Goal: Task Accomplishment & Management: Use online tool/utility

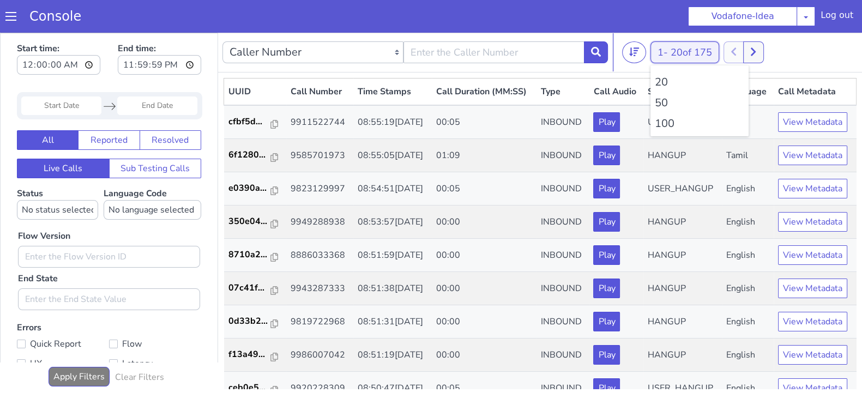
click at [664, 49] on button "1 - 20 of 175" at bounding box center [685, 52] width 69 height 22
click at [666, 127] on li "100" at bounding box center [699, 124] width 89 height 16
click at [665, 45] on button "1 - 20 of 175" at bounding box center [685, 52] width 69 height 22
click at [668, 127] on li "100" at bounding box center [699, 124] width 89 height 16
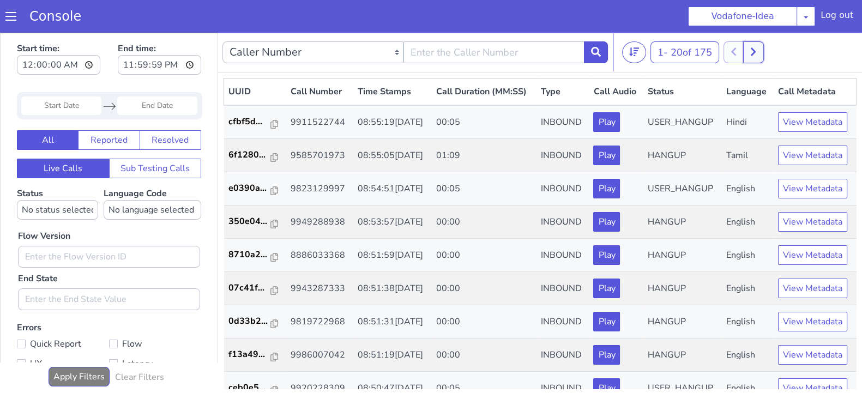
click at [759, 45] on button at bounding box center [753, 52] width 20 height 22
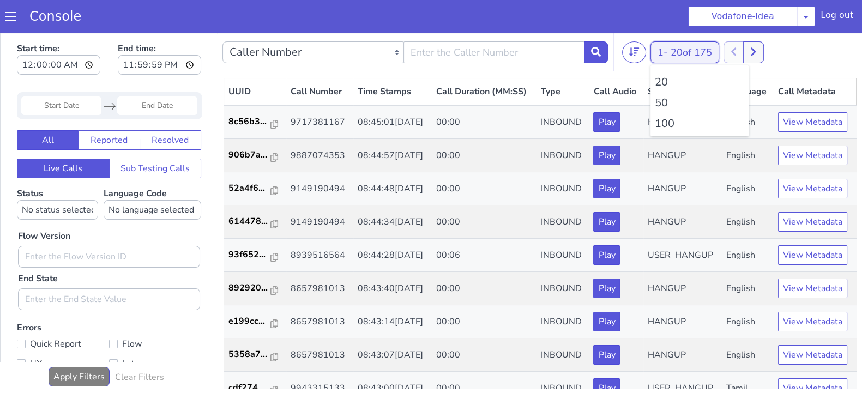
click at [670, 50] on button "1 - 20 of 175" at bounding box center [685, 52] width 69 height 22
click at [665, 123] on li "100" at bounding box center [699, 124] width 89 height 16
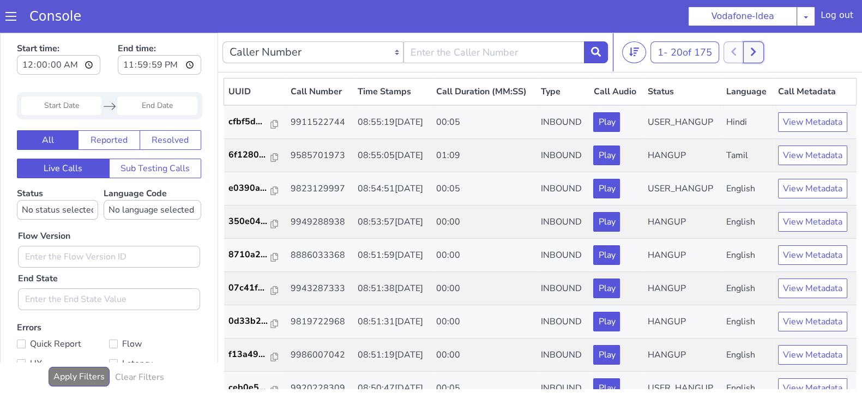
click at [756, 49] on icon at bounding box center [753, 52] width 6 height 10
click at [648, 57] on div "21 - 40 of 176 20 50 100" at bounding box center [740, 52] width 236 height 22
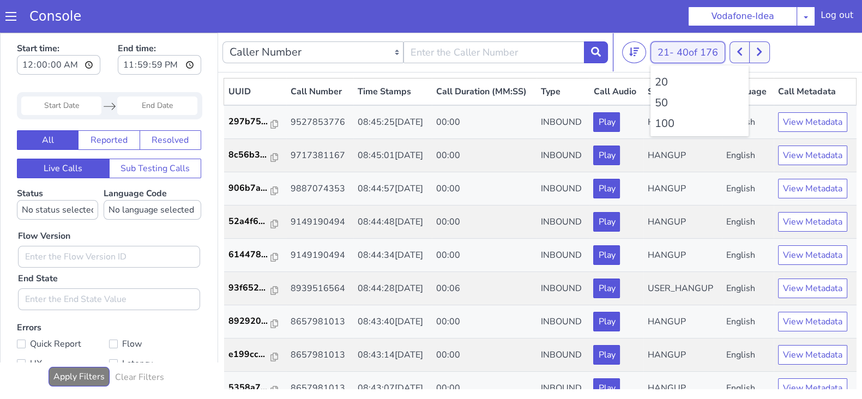
drag, startPoint x: 660, startPoint y: 57, endPoint x: 653, endPoint y: 105, distance: 48.4
click at [660, 56] on div "21 - 40 of 176 20 50 100" at bounding box center [688, 52] width 75 height 22
click at [660, 125] on li "100" at bounding box center [699, 124] width 89 height 16
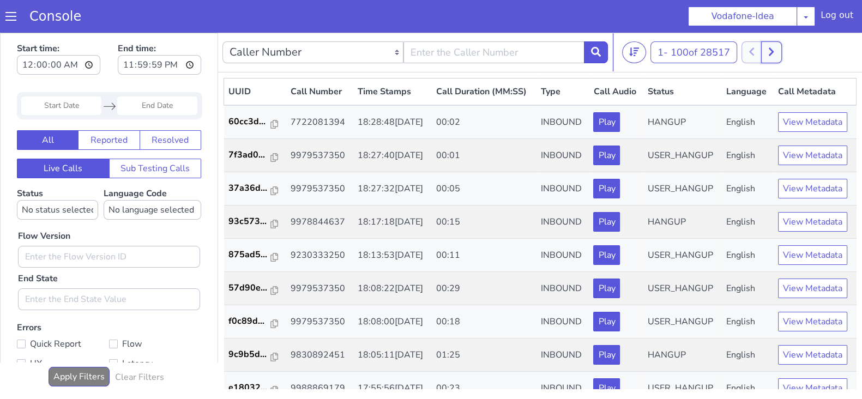
click at [779, 55] on button at bounding box center [771, 52] width 20 height 22
click at [754, 55] on icon at bounding box center [752, 52] width 6 height 10
click at [762, 53] on icon at bounding box center [759, 52] width 5 height 8
click at [741, 52] on div "101 - 182 of 182 20 50 100" at bounding box center [740, 52] width 236 height 22
click at [752, 51] on icon at bounding box center [752, 52] width 6 height 10
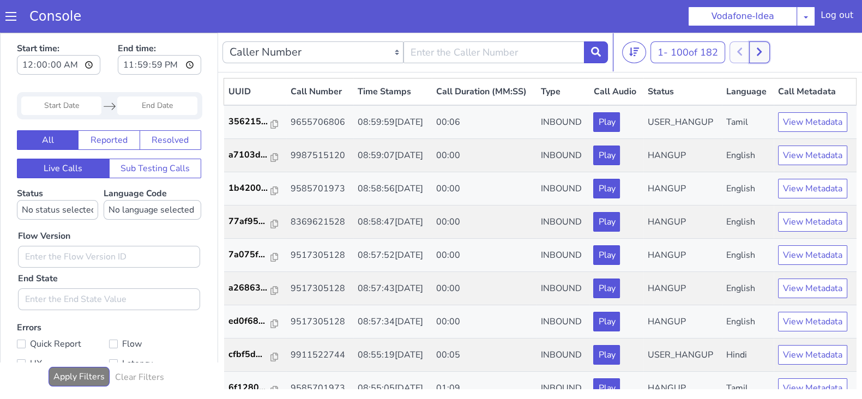
click at [762, 49] on icon at bounding box center [759, 52] width 6 height 10
click at [753, 50] on icon at bounding box center [752, 52] width 6 height 10
click at [762, 50] on icon at bounding box center [759, 52] width 6 height 10
click at [753, 50] on icon at bounding box center [752, 52] width 6 height 10
click at [762, 50] on icon at bounding box center [759, 52] width 6 height 10
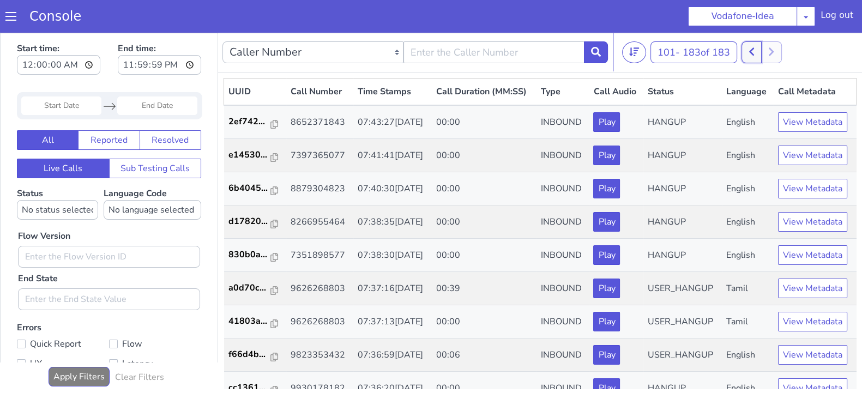
click at [750, 49] on button at bounding box center [752, 52] width 20 height 22
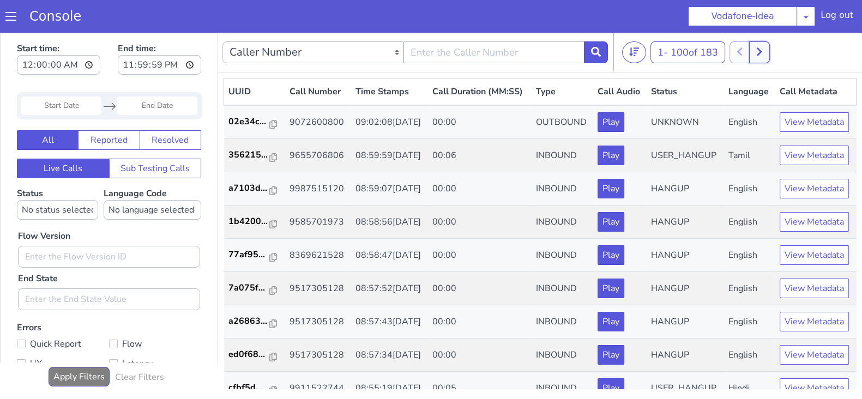
click at [766, 53] on button at bounding box center [759, 52] width 20 height 22
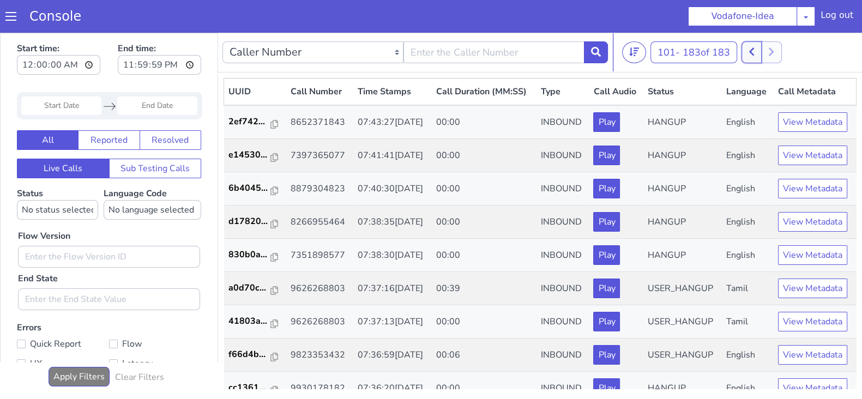
click at [754, 50] on icon at bounding box center [751, 52] width 5 height 8
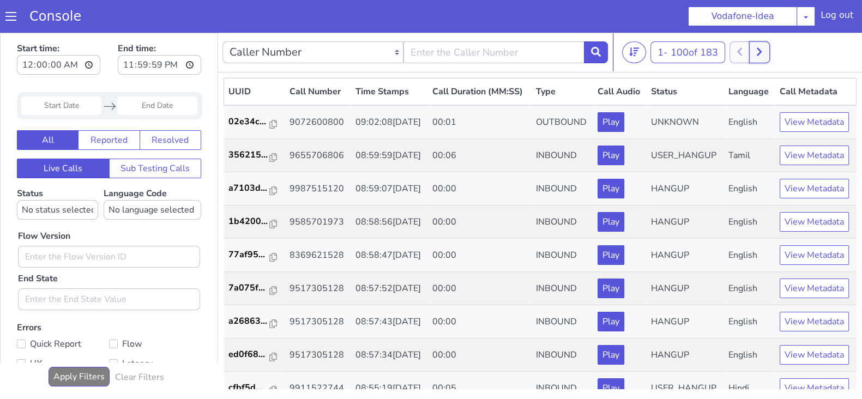
click at [758, 49] on button at bounding box center [759, 52] width 20 height 22
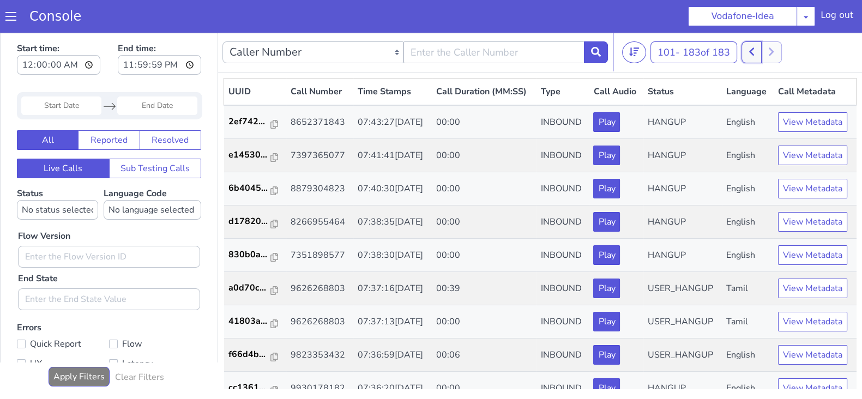
click at [753, 47] on icon at bounding box center [752, 52] width 6 height 10
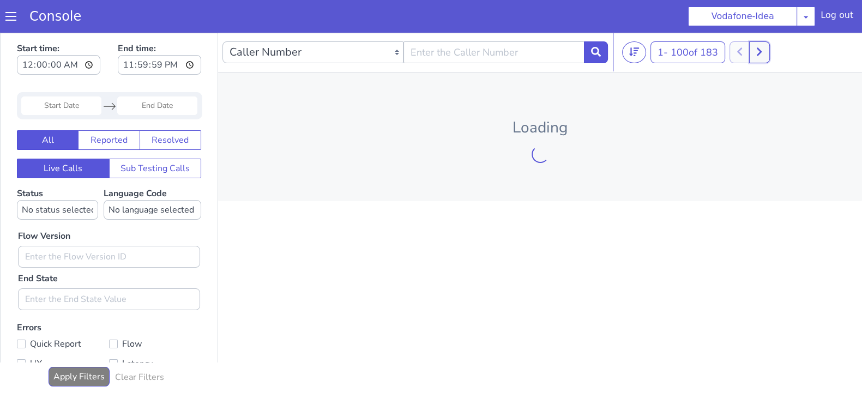
click at [762, 50] on icon at bounding box center [759, 52] width 6 height 10
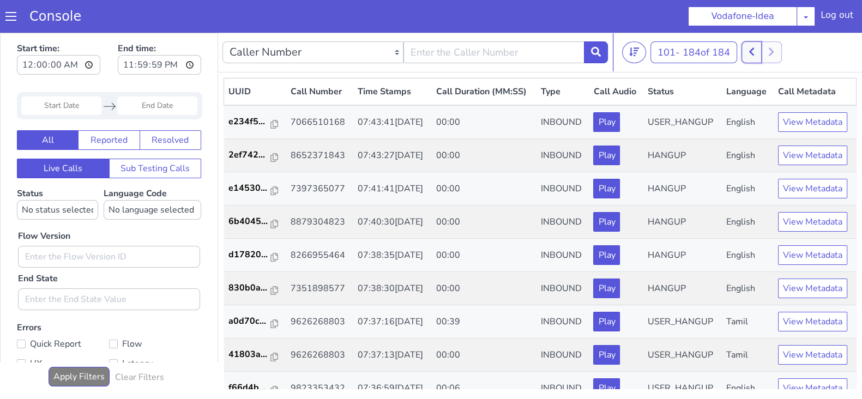
click at [755, 50] on icon at bounding box center [752, 52] width 6 height 10
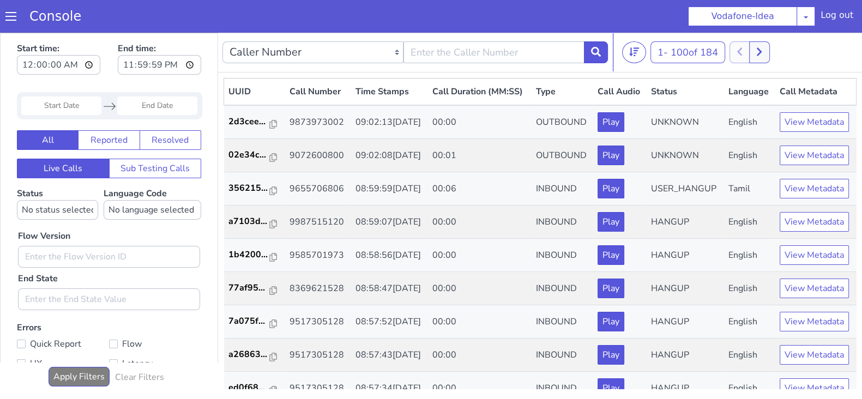
click at [774, 57] on div "1 - 100 of 184 20 50 100" at bounding box center [740, 52] width 236 height 22
click at [762, 54] on icon at bounding box center [759, 52] width 6 height 10
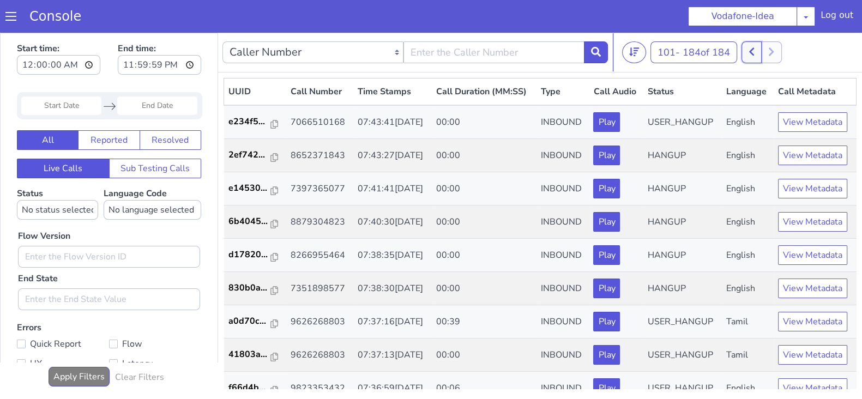
drag, startPoint x: 754, startPoint y: 53, endPoint x: 748, endPoint y: 46, distance: 8.9
click at [754, 52] on icon at bounding box center [751, 52] width 5 height 8
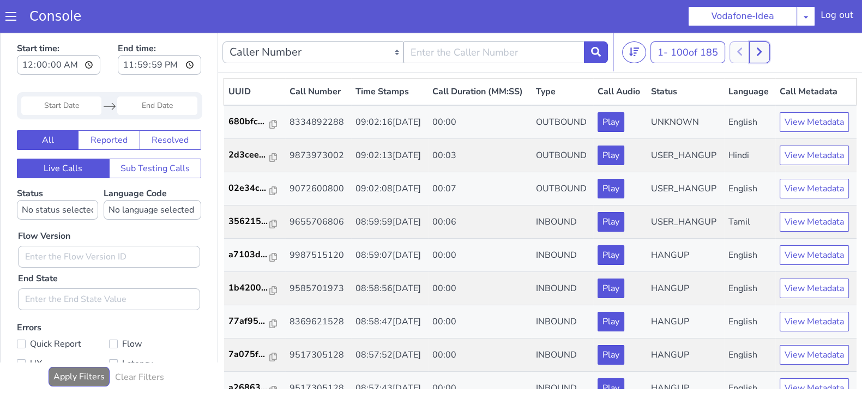
click at [762, 50] on icon at bounding box center [759, 52] width 6 height 10
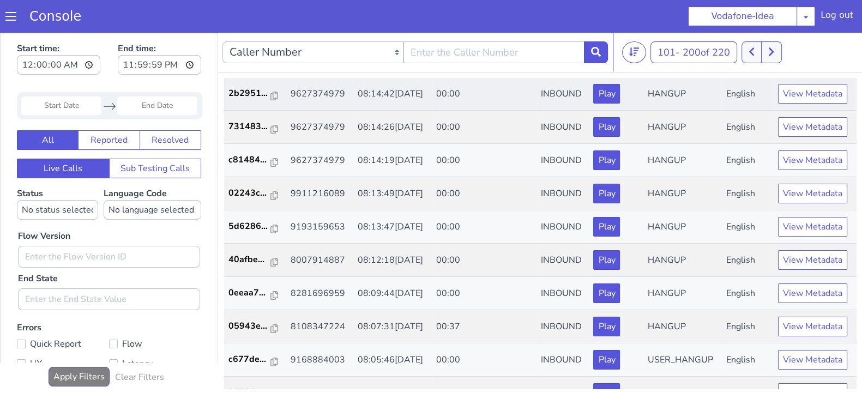
scroll to position [160, 0]
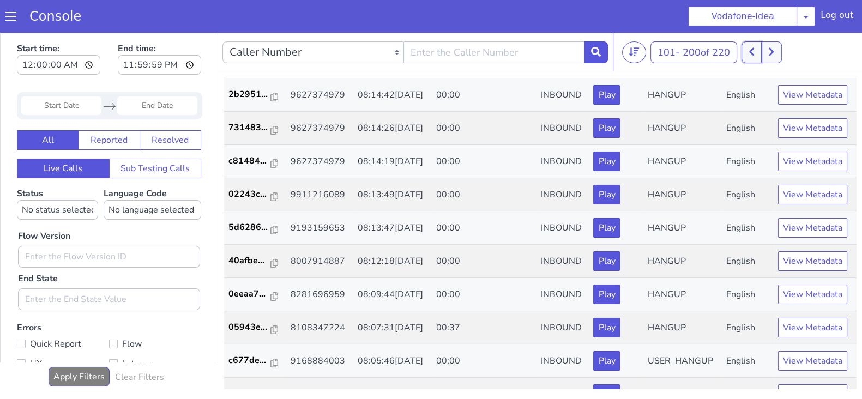
click at [758, 53] on button at bounding box center [752, 52] width 20 height 22
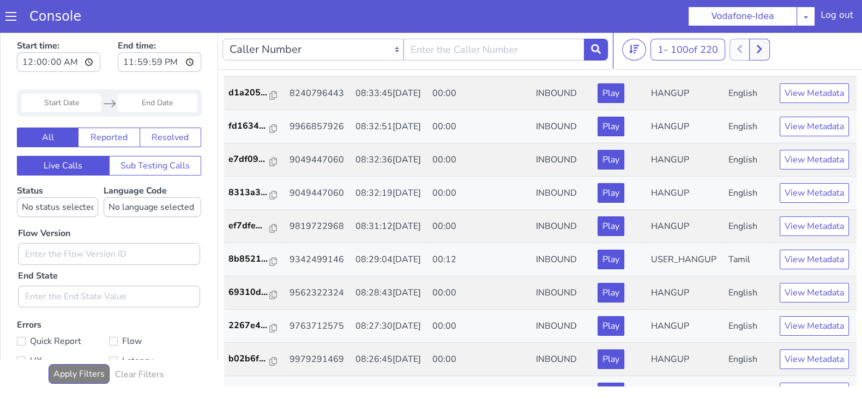
scroll to position [2485, 0]
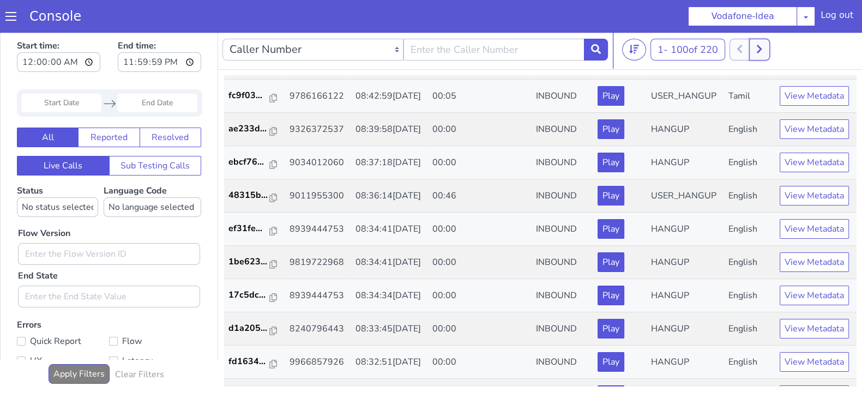
drag, startPoint x: 761, startPoint y: 50, endPoint x: 755, endPoint y: 50, distance: 5.5
click at [760, 50] on icon at bounding box center [759, 49] width 6 height 10
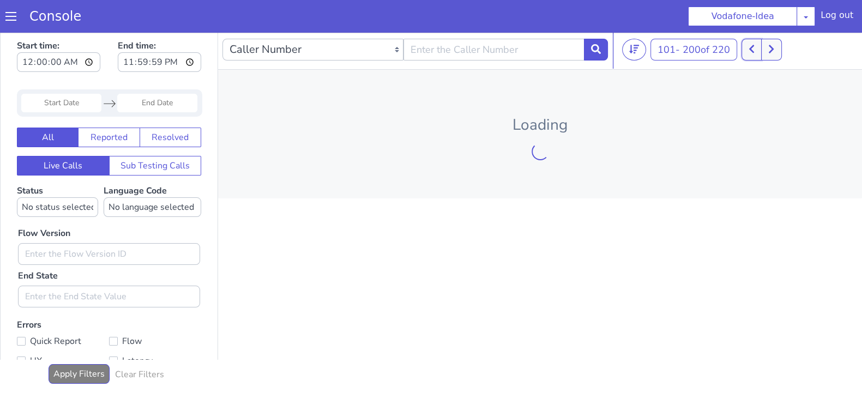
click at [755, 50] on icon at bounding box center [752, 49] width 6 height 10
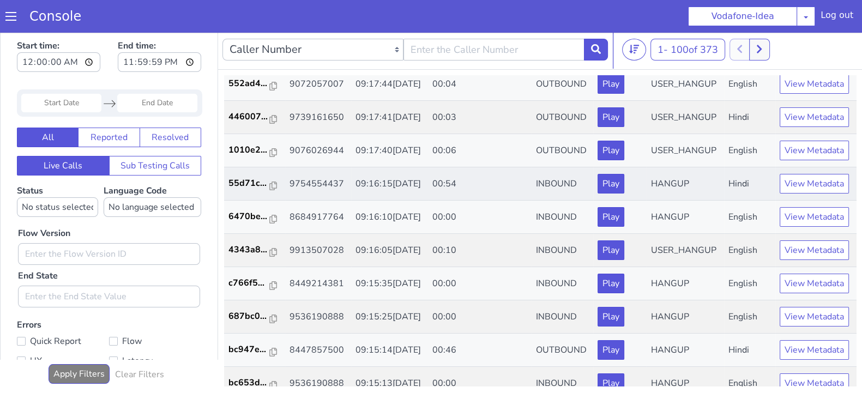
scroll to position [767, 0]
